Goal: Navigation & Orientation: Find specific page/section

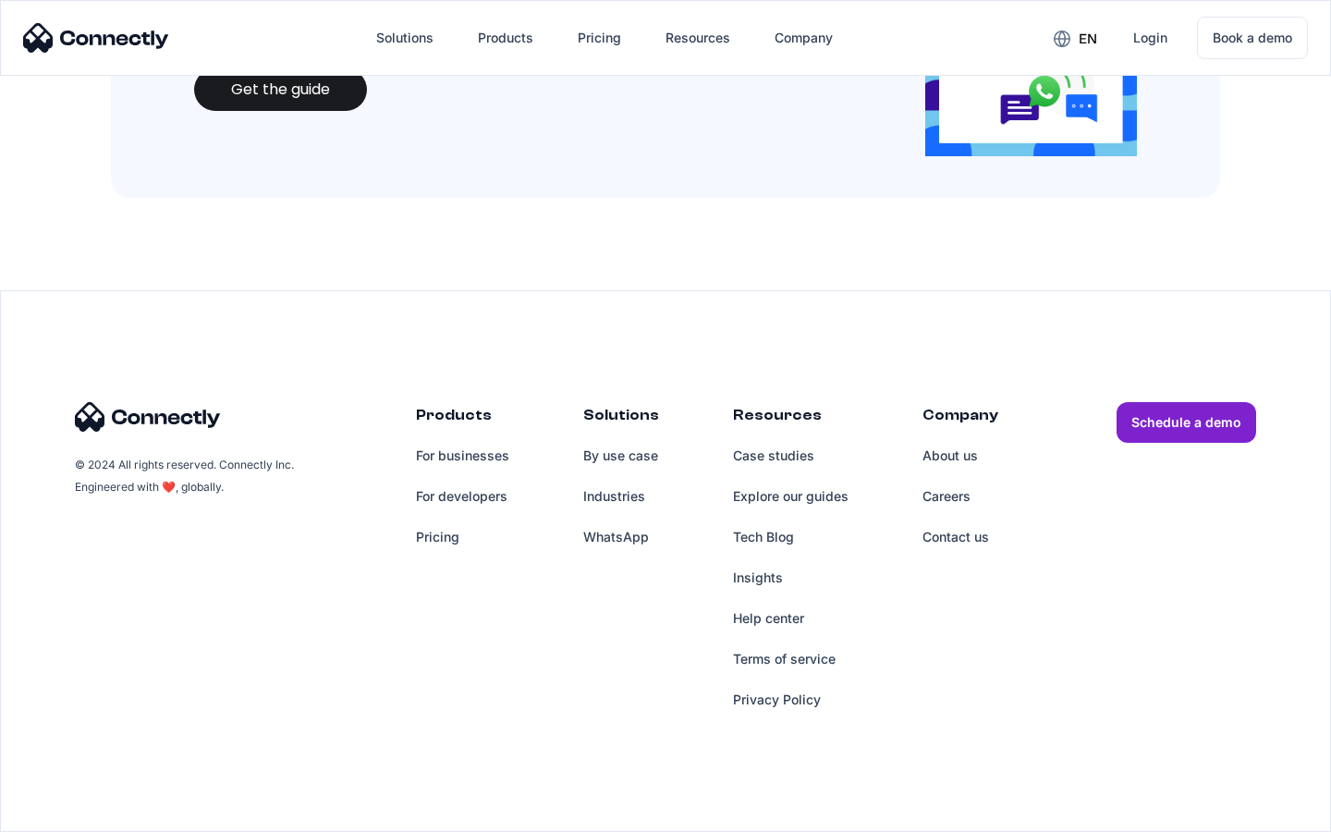
scroll to position [2009, 0]
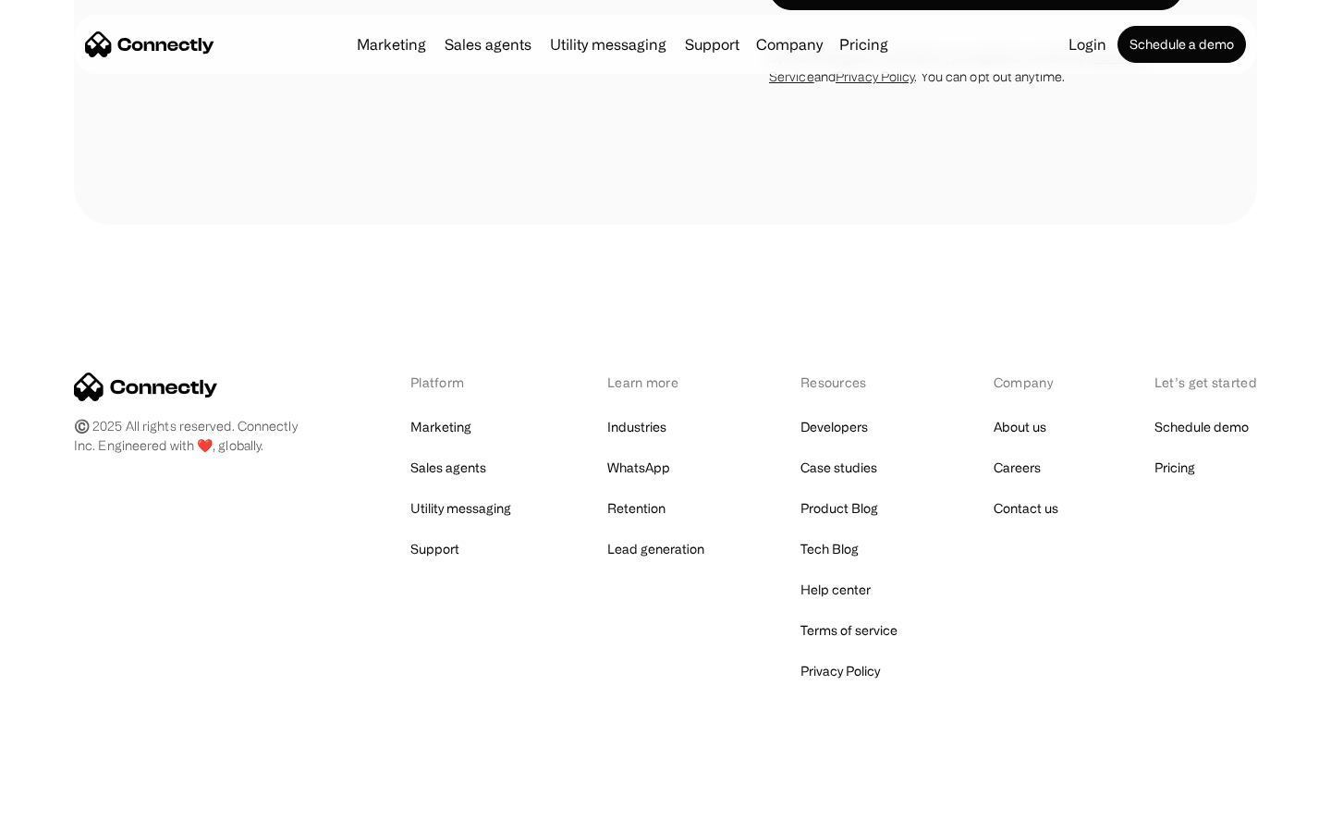
scroll to position [1701, 0]
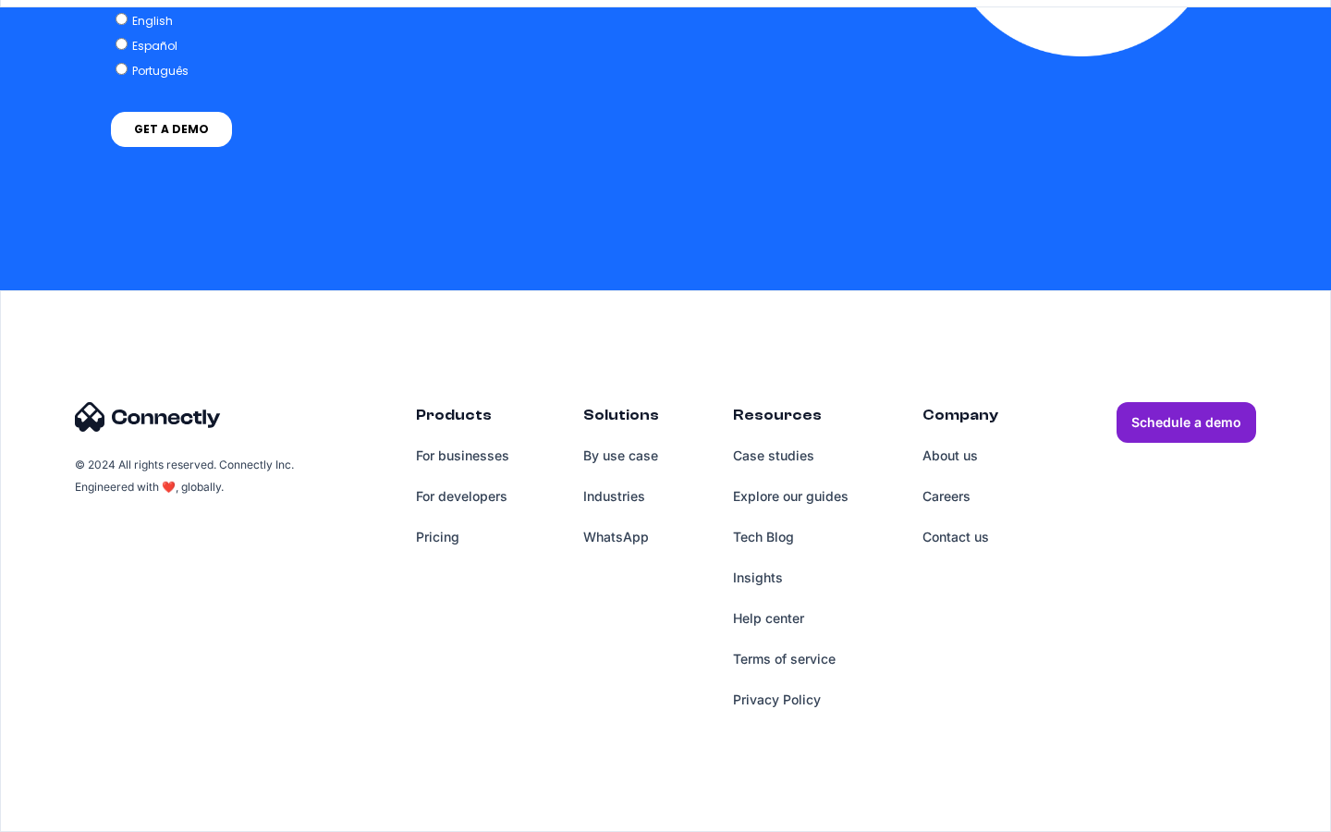
scroll to position [7616, 0]
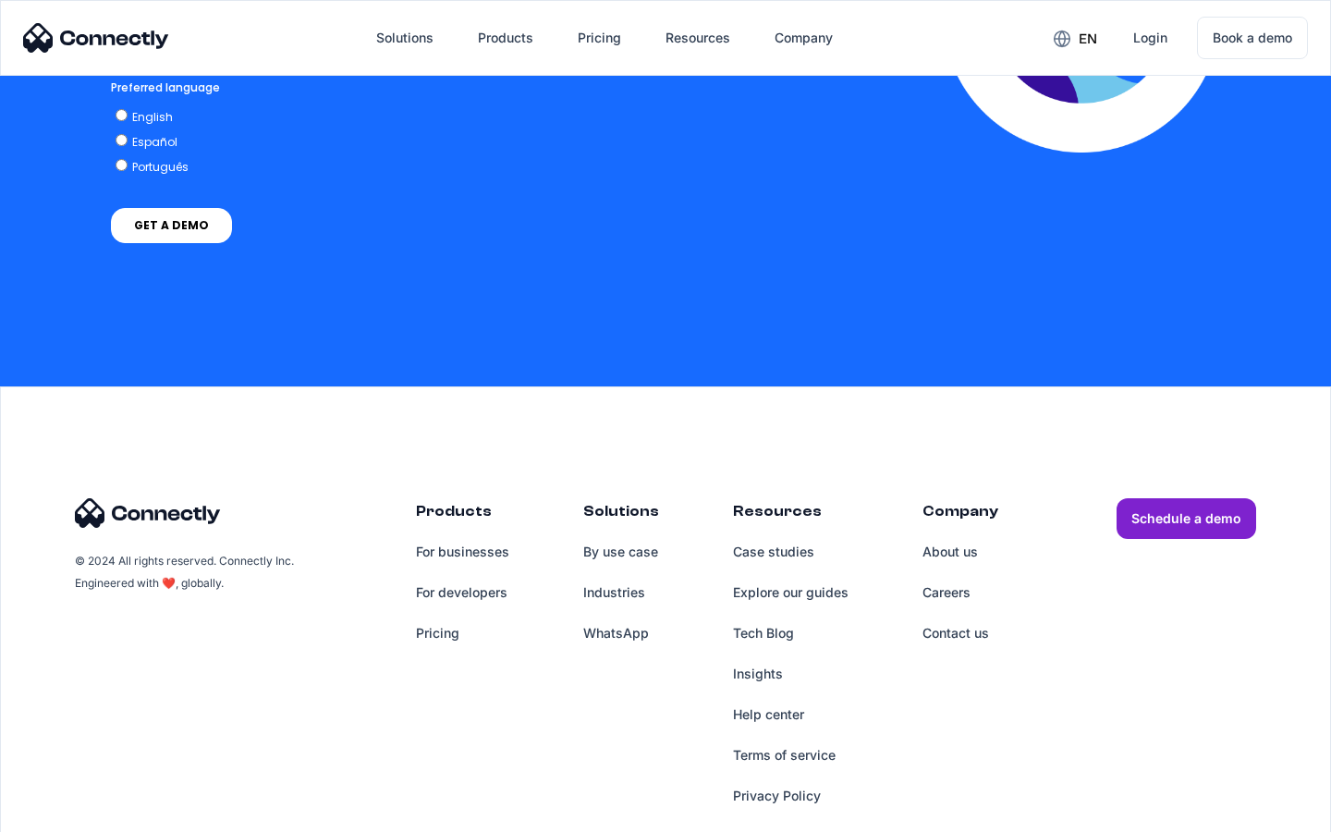
scroll to position [4077, 0]
